Goal: Check status: Check status

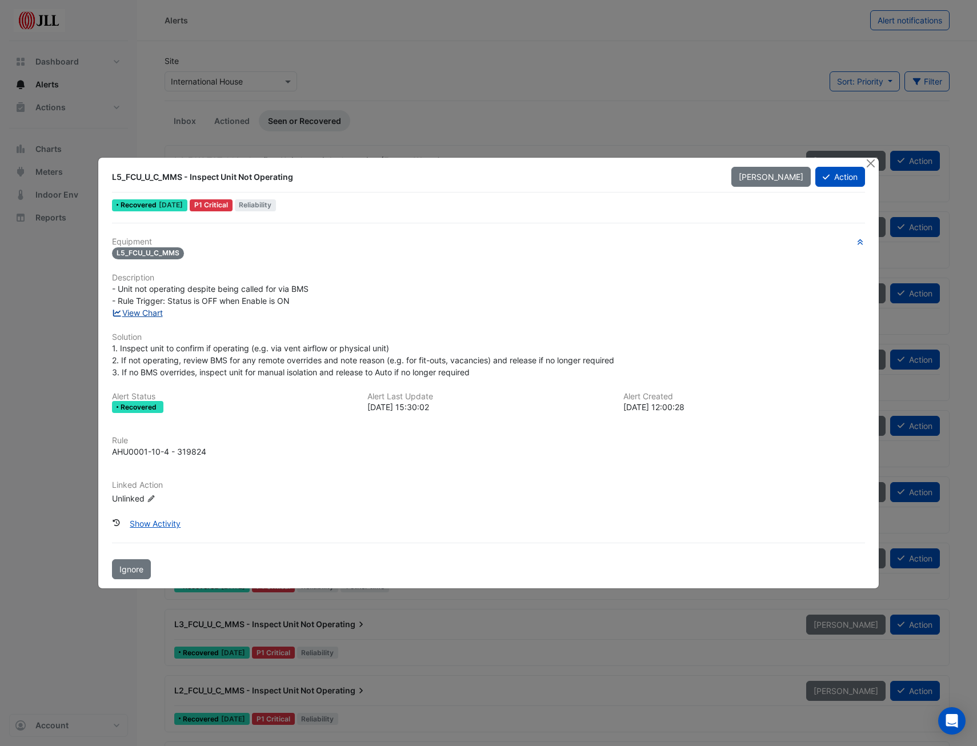
click at [136, 313] on link "View Chart" at bounding box center [137, 313] width 51 height 10
